Goal: Transaction & Acquisition: Download file/media

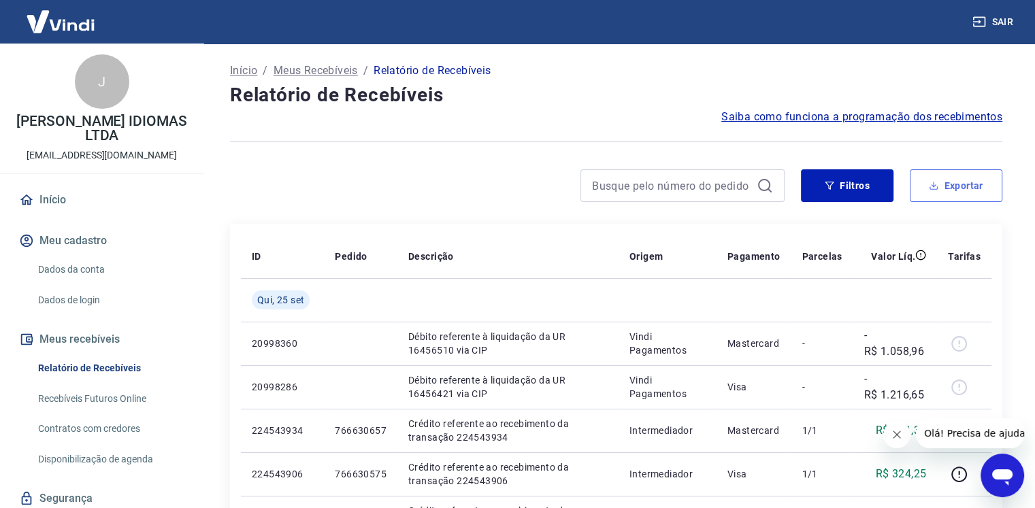
click at [962, 183] on button "Exportar" at bounding box center [956, 185] width 93 height 33
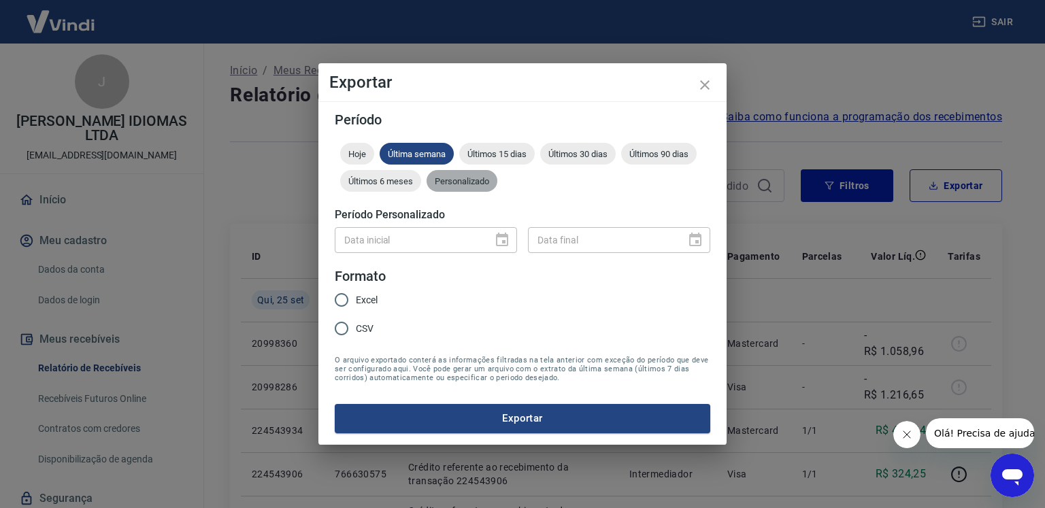
click at [472, 178] on span "Personalizado" at bounding box center [462, 181] width 71 height 10
click at [506, 246] on icon "Choose date" at bounding box center [502, 240] width 12 height 14
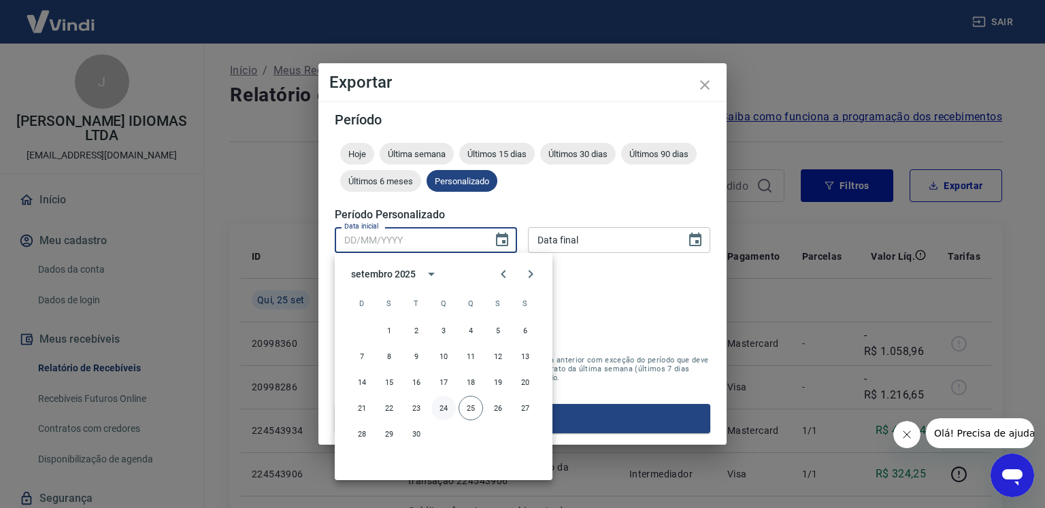
click at [444, 408] on button "24" at bounding box center [443, 408] width 24 height 24
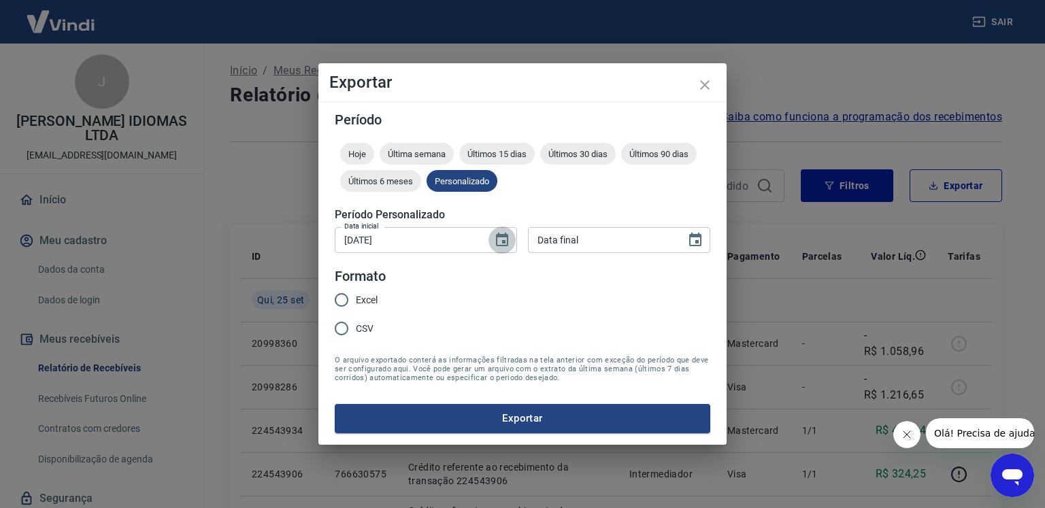
click at [498, 248] on icon "Choose date, selected date is 24 de set de 2025" at bounding box center [502, 240] width 16 height 16
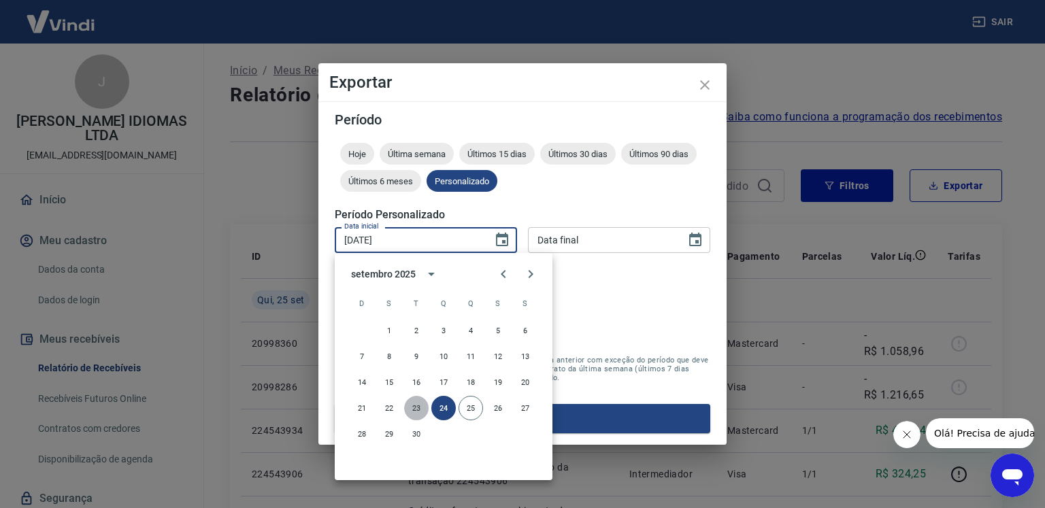
click at [422, 406] on button "23" at bounding box center [416, 408] width 24 height 24
type input "[DATE]"
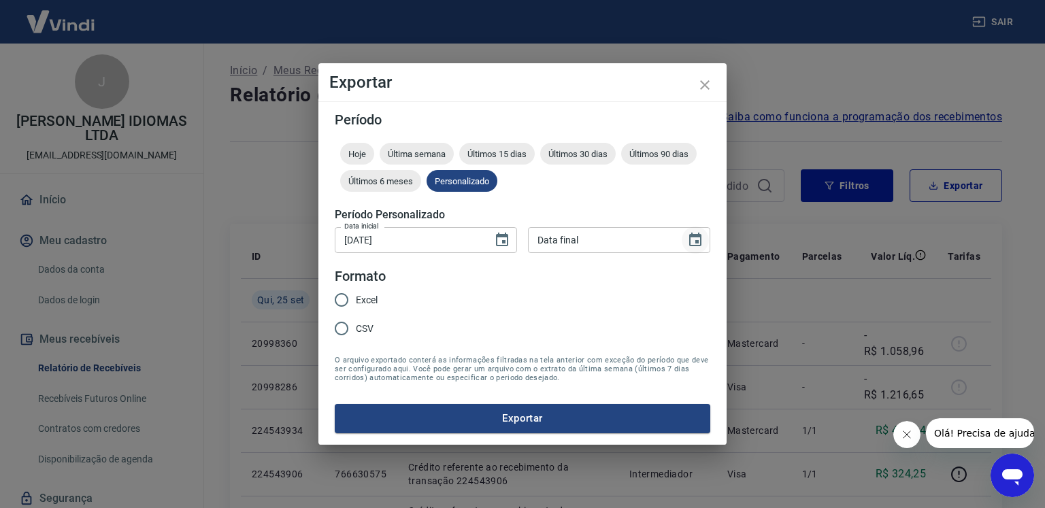
click at [697, 239] on icon "Choose date" at bounding box center [695, 240] width 16 height 16
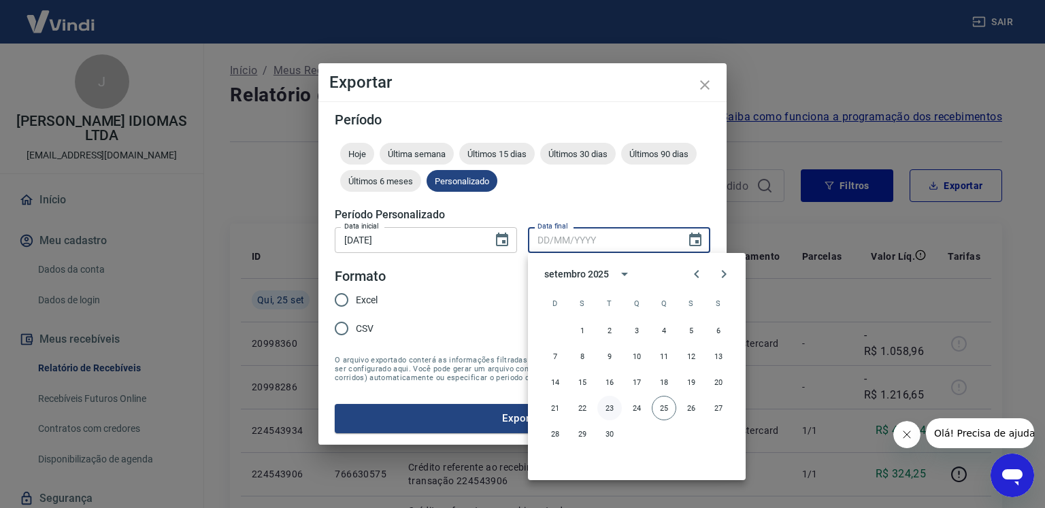
click at [603, 412] on button "23" at bounding box center [609, 408] width 24 height 24
type input "[DATE]"
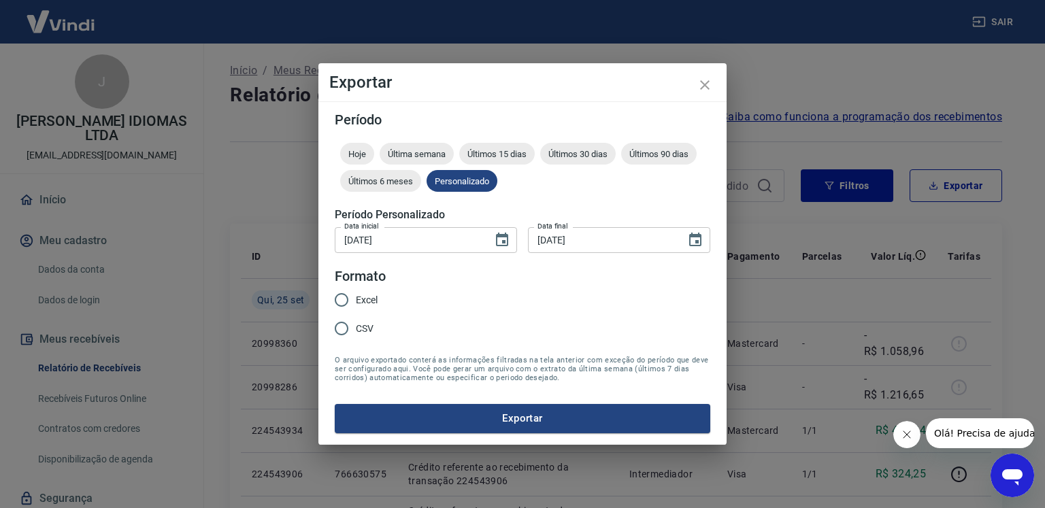
click at [337, 295] on input "Excel" at bounding box center [341, 300] width 29 height 29
radio input "true"
click at [431, 416] on button "Exportar" at bounding box center [523, 418] width 376 height 29
